Goal: Task Accomplishment & Management: Use online tool/utility

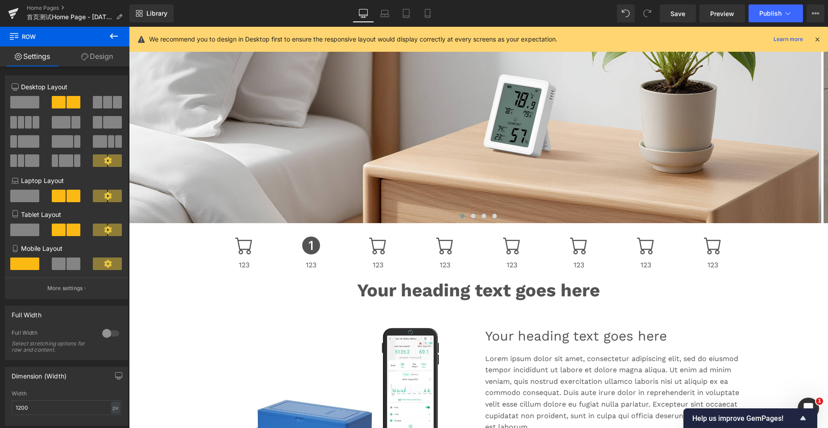
scroll to position [2832, 693]
click at [48, 7] on link "Home Pages" at bounding box center [78, 7] width 103 height 7
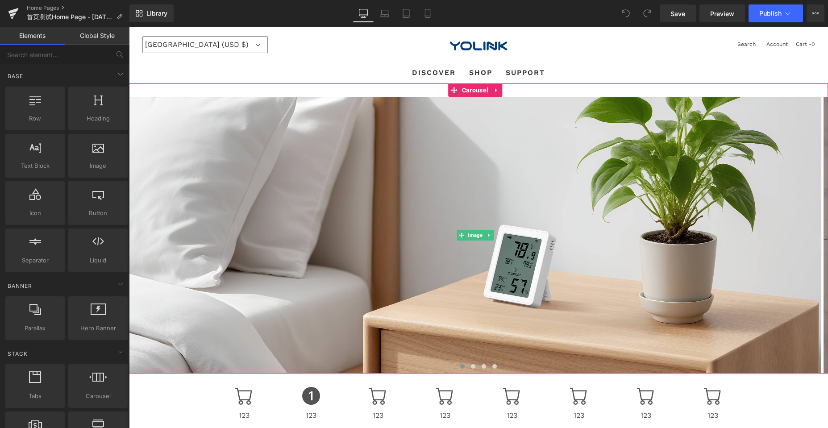
click at [594, 58] on div "United States (USD $) Afghanistan (AFN ؋) Åland Islands (EUR €) Albania (ALL L)…" at bounding box center [478, 45] width 699 height 36
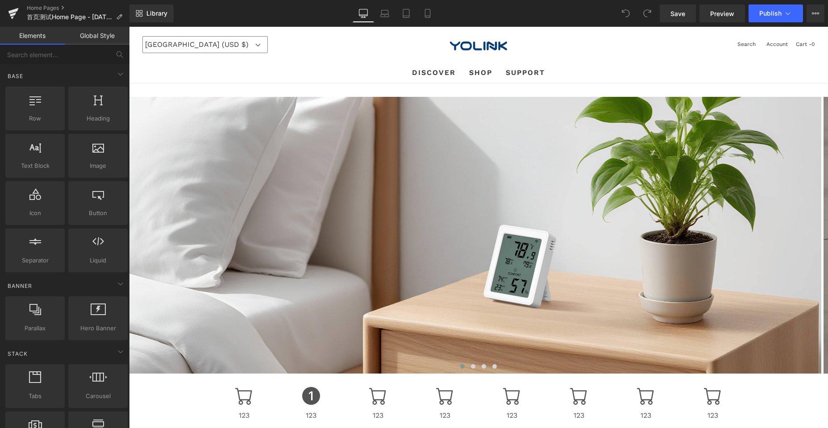
click at [594, 58] on div "United States (USD $) Afghanistan (AFN ؋) Åland Islands (EUR €) Albania (ALL L)…" at bounding box center [478, 45] width 699 height 36
click at [38, 35] on link "Elements" at bounding box center [32, 36] width 65 height 18
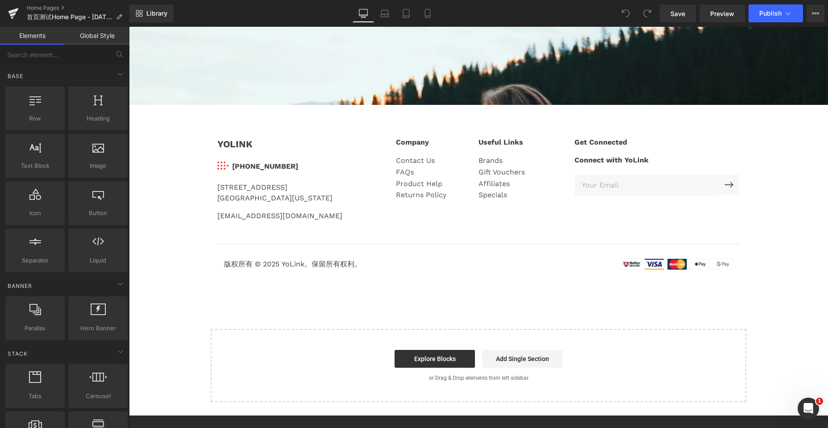
click at [287, 134] on div "YOLINK Text Block Image 831-292-4831 Text Block Icon List 25172 Arctic Ocean Dr…" at bounding box center [479, 175] width 536 height 102
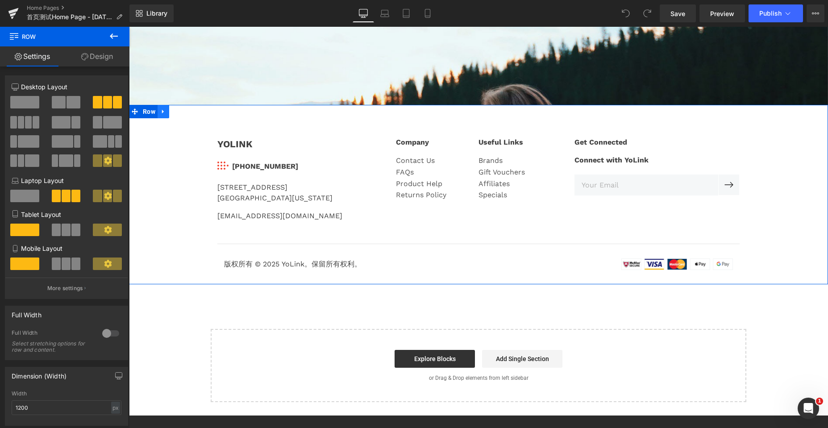
click at [162, 112] on icon at bounding box center [163, 112] width 2 height 4
click at [184, 111] on icon at bounding box center [187, 112] width 6 height 6
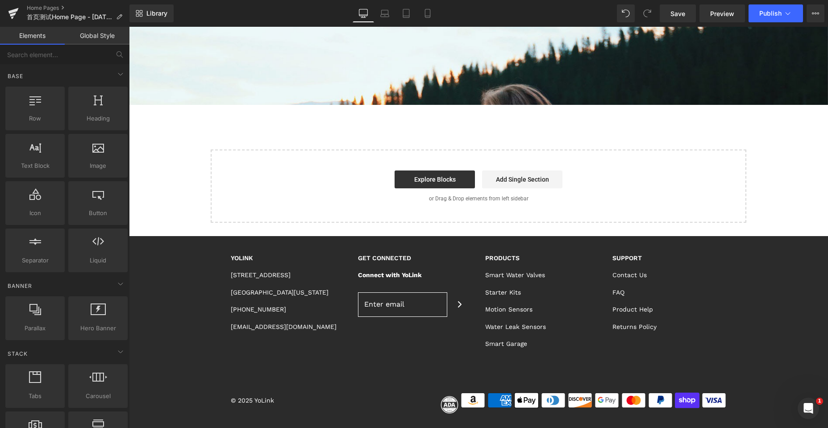
scroll to position [2653, 693]
click at [730, 285] on footer "YOLINK 25172 Arctic Ocean Drive Ste 106 Lake Forest, California 92630 831-292-4…" at bounding box center [478, 337] width 699 height 203
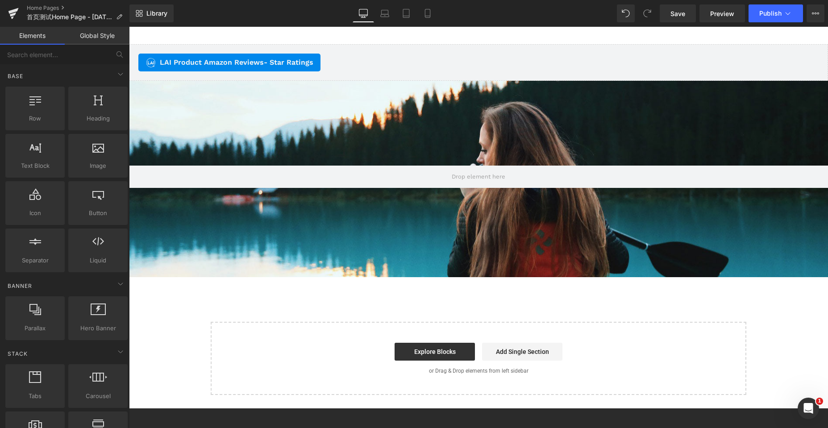
scroll to position [2062, 0]
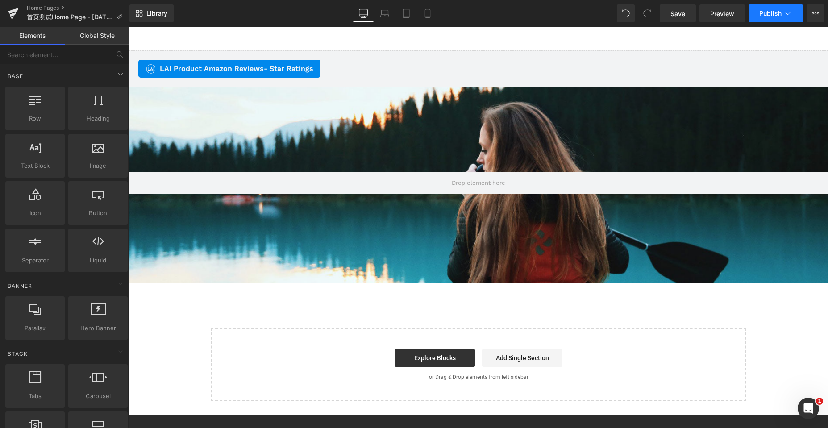
click at [786, 14] on icon at bounding box center [788, 13] width 9 height 9
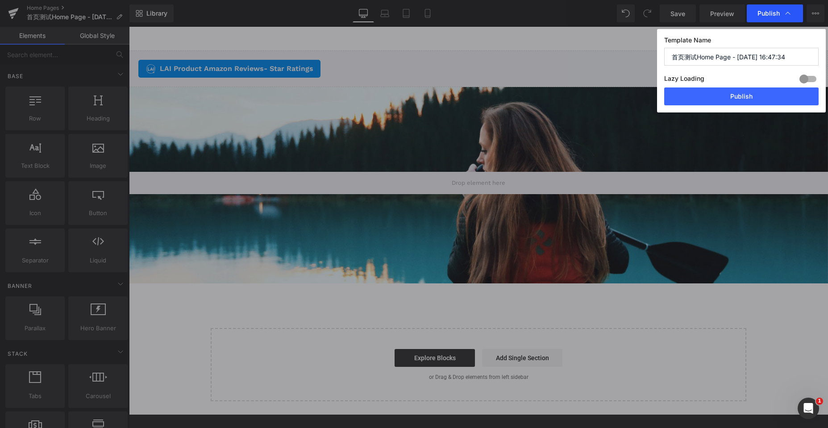
click at [786, 14] on icon at bounding box center [788, 13] width 5 height 3
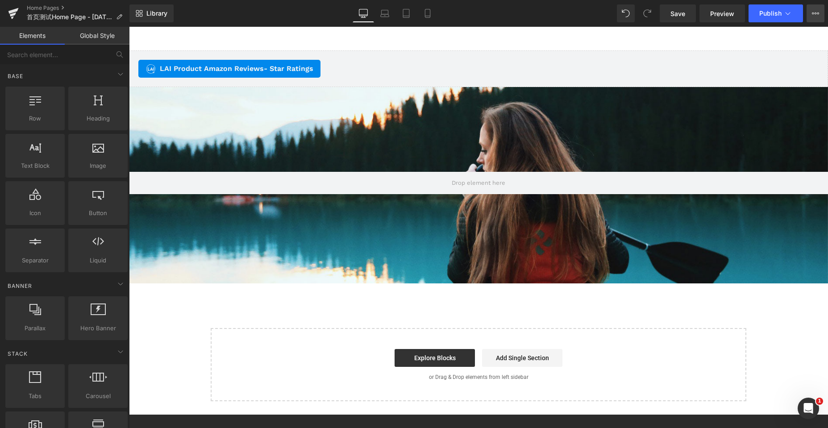
click at [818, 14] on icon at bounding box center [819, 14] width 2 height 2
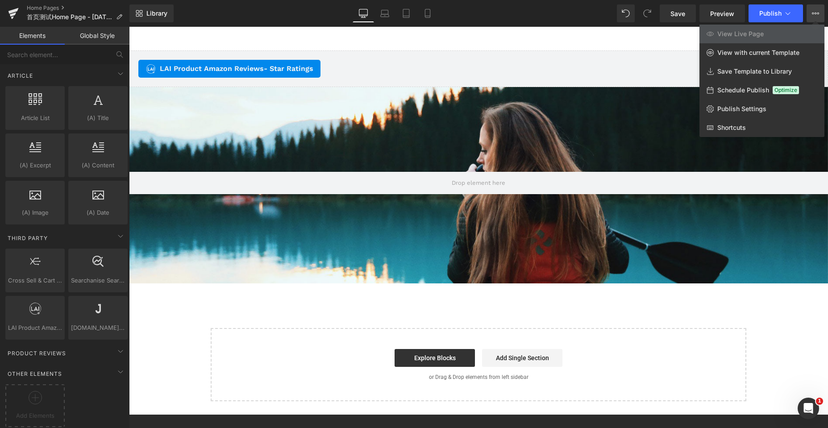
scroll to position [1700, 0]
click at [556, 38] on div at bounding box center [478, 227] width 699 height 401
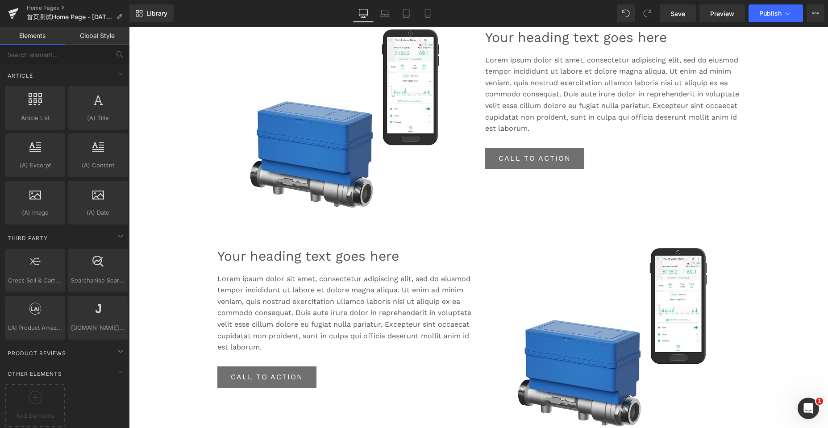
scroll to position [722, 0]
